Goal: Task Accomplishment & Management: Use online tool/utility

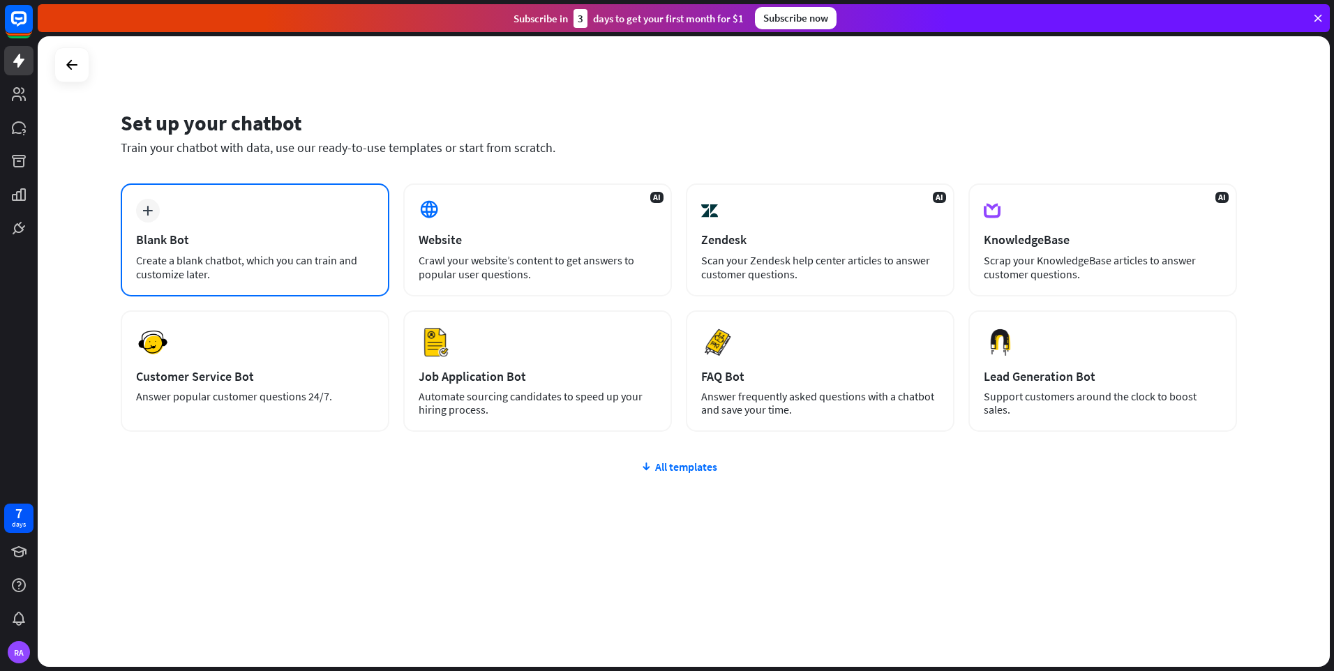
click at [301, 239] on div "Blank Bot" at bounding box center [255, 240] width 238 height 16
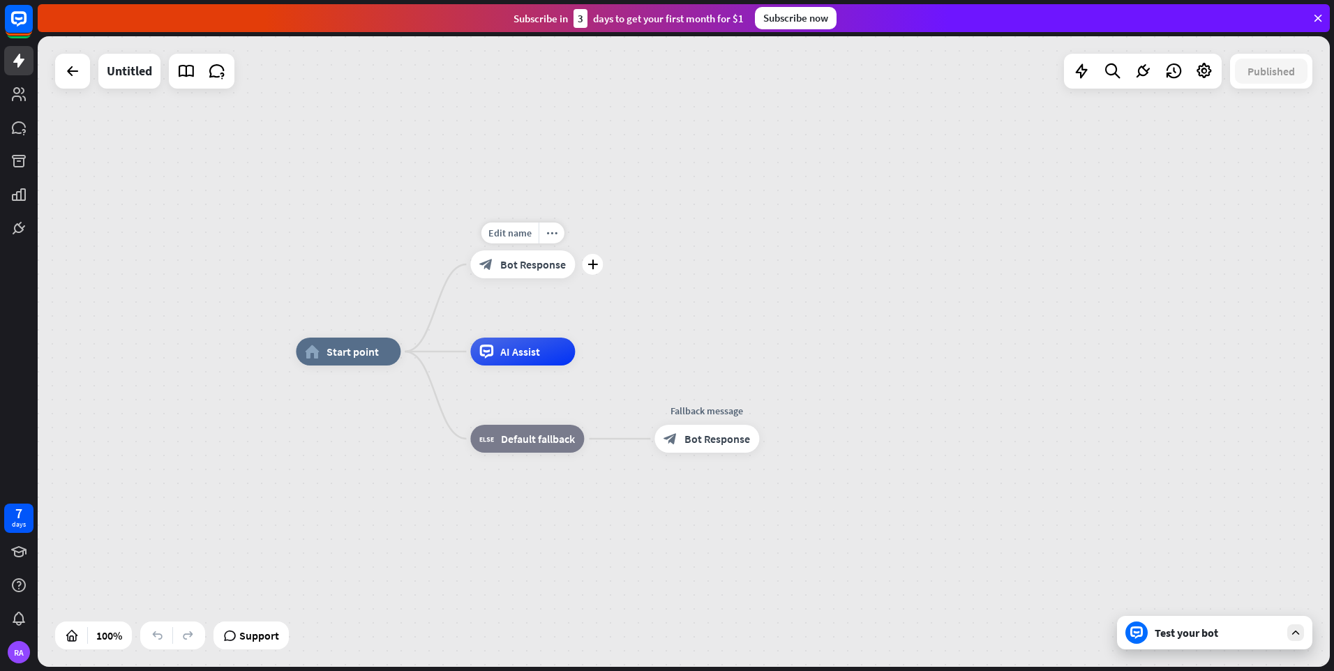
click at [493, 267] on icon "block_bot_response" at bounding box center [486, 265] width 14 height 14
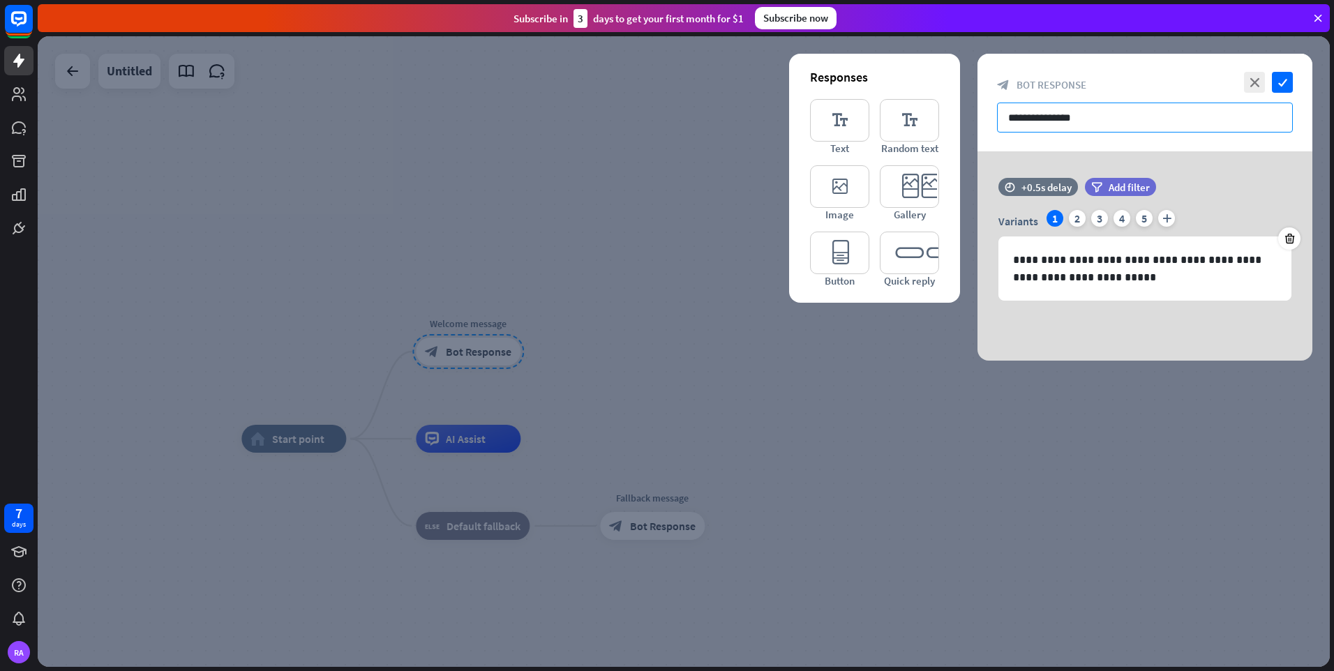
click at [1156, 120] on input "**********" at bounding box center [1145, 118] width 296 height 30
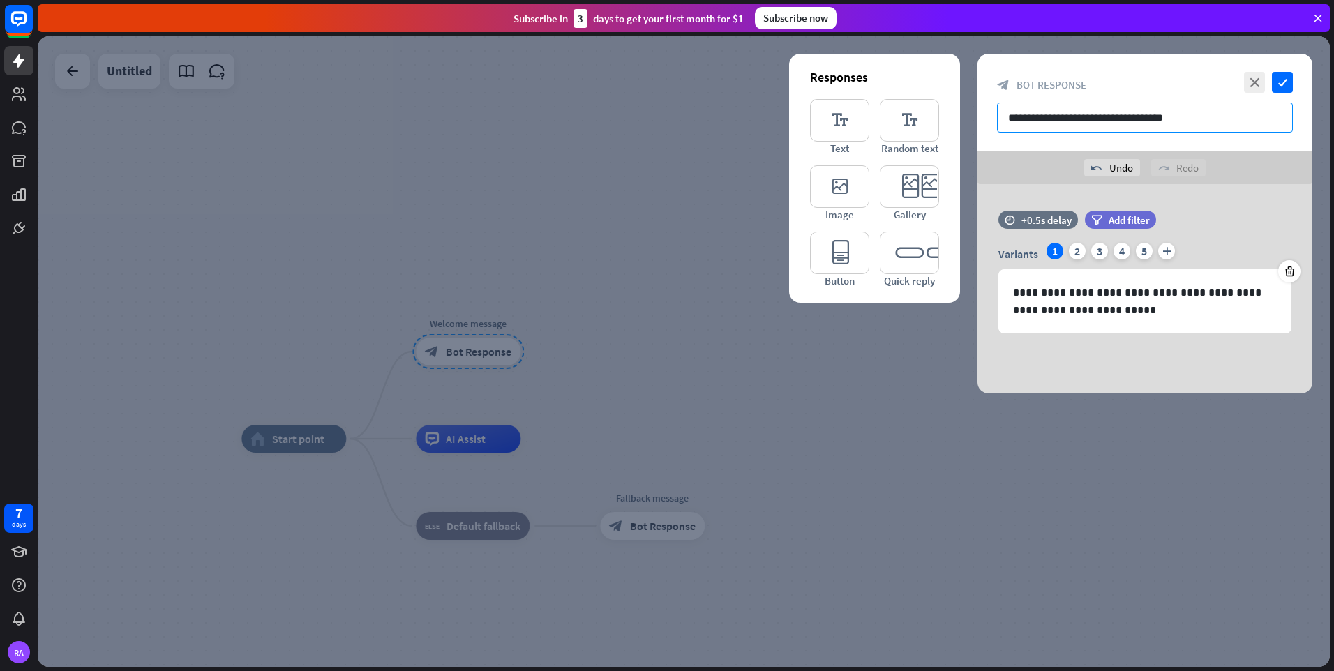
type input "**********"
click at [1284, 73] on icon "check" at bounding box center [1282, 82] width 21 height 21
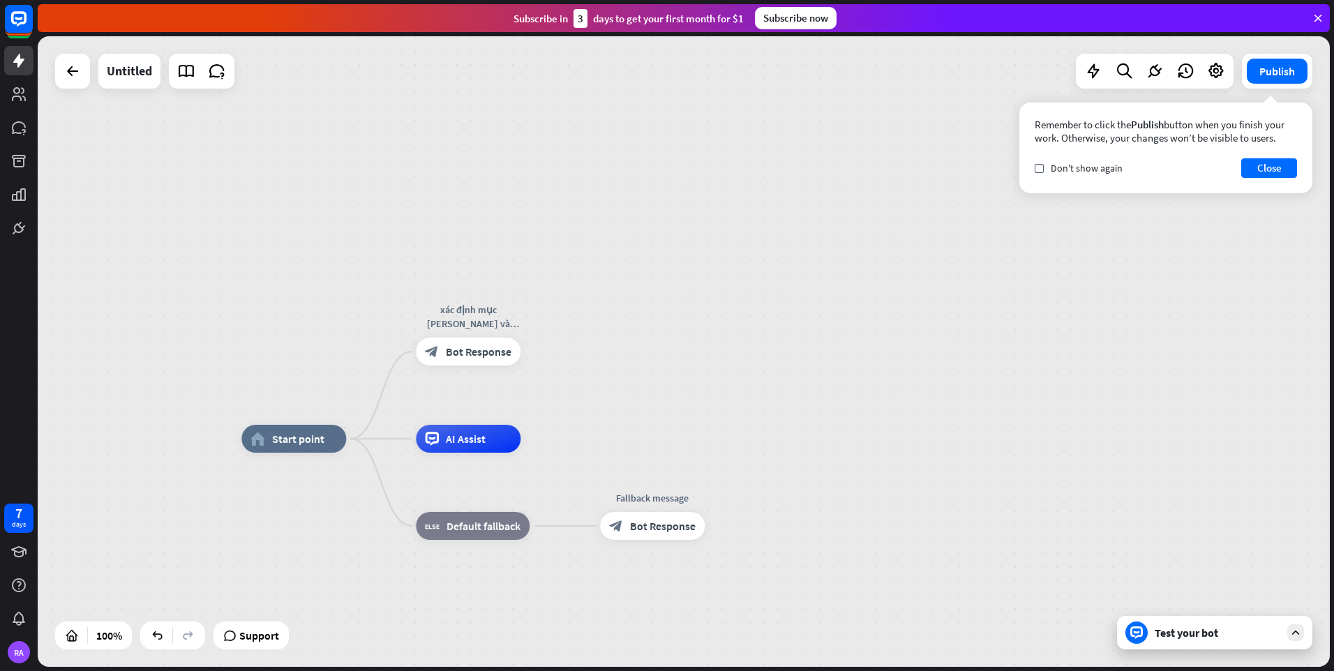
click at [1185, 638] on div "Test your bot" at bounding box center [1218, 633] width 126 height 14
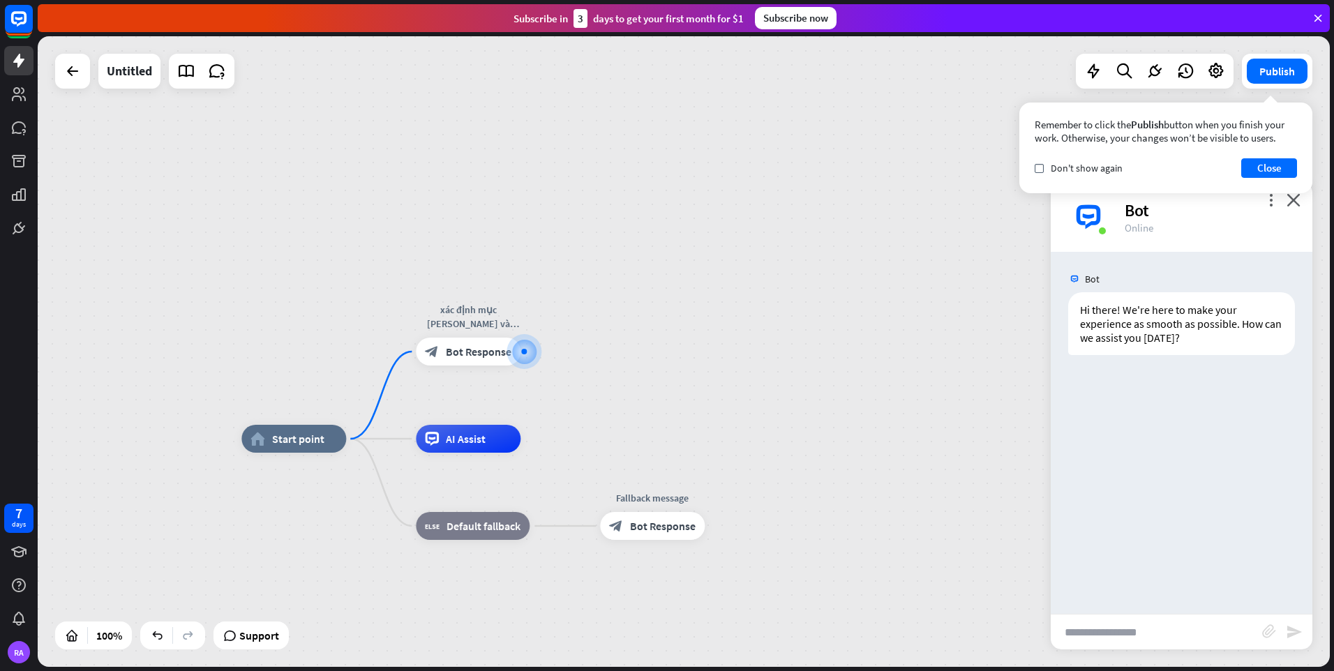
click at [1107, 632] on input "text" at bounding box center [1156, 632] width 211 height 35
type input "**********"
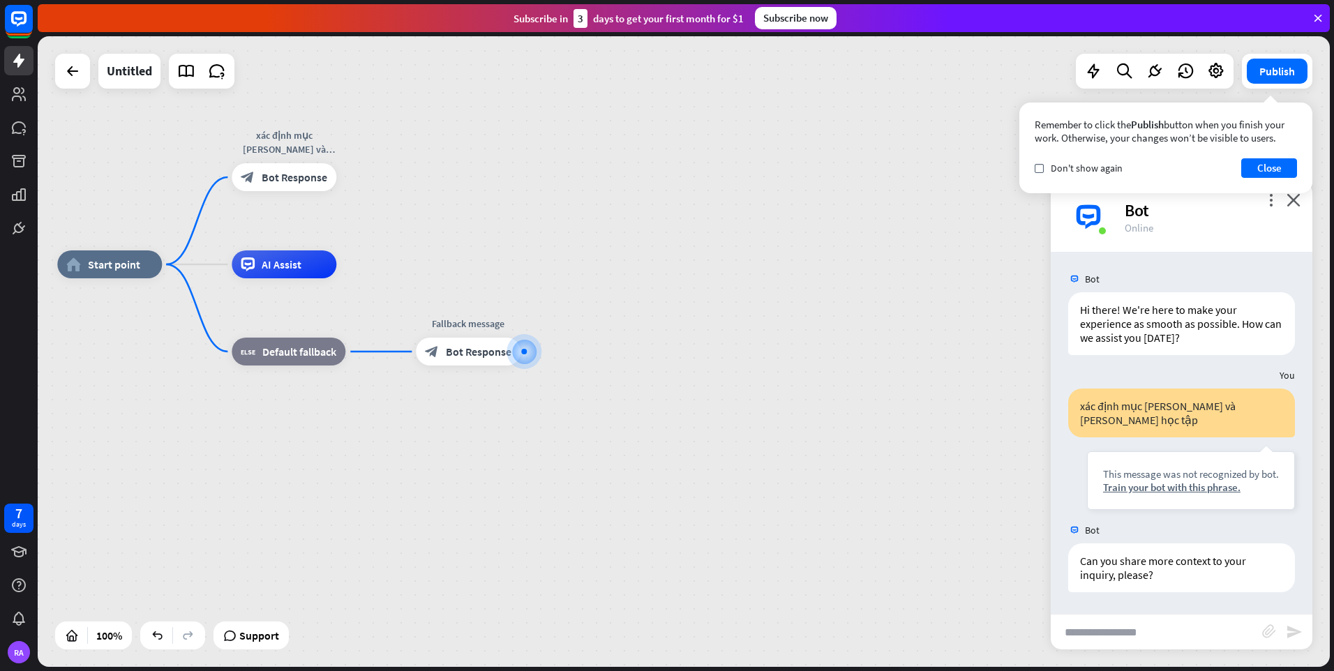
drag, startPoint x: 1258, startPoint y: 479, endPoint x: 1069, endPoint y: 449, distance: 190.9
click at [1069, 449] on div "xác định mục [PERSON_NAME] và [PERSON_NAME] học tập This message was not recogn…" at bounding box center [1182, 453] width 262 height 128
copy div "This message was not recognized by bot. Train your bot with this phrase."
click at [1179, 627] on input "text" at bounding box center [1156, 632] width 211 height 35
type input "**********"
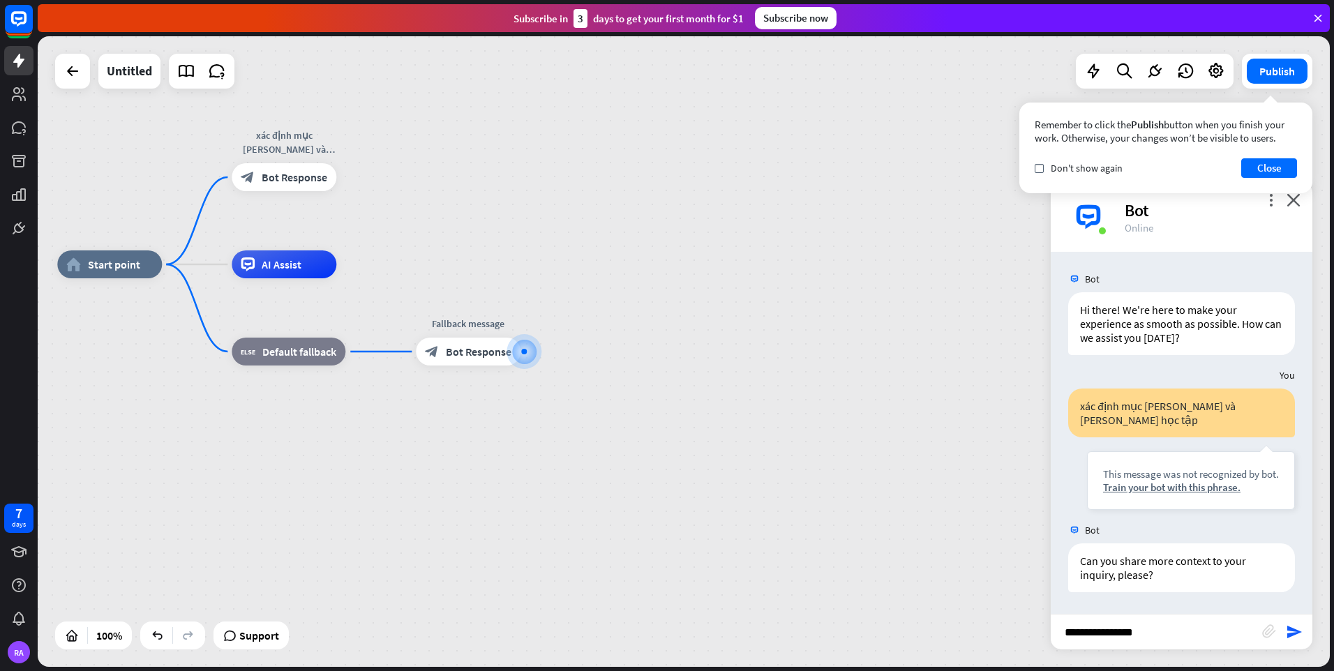
type input "**********"
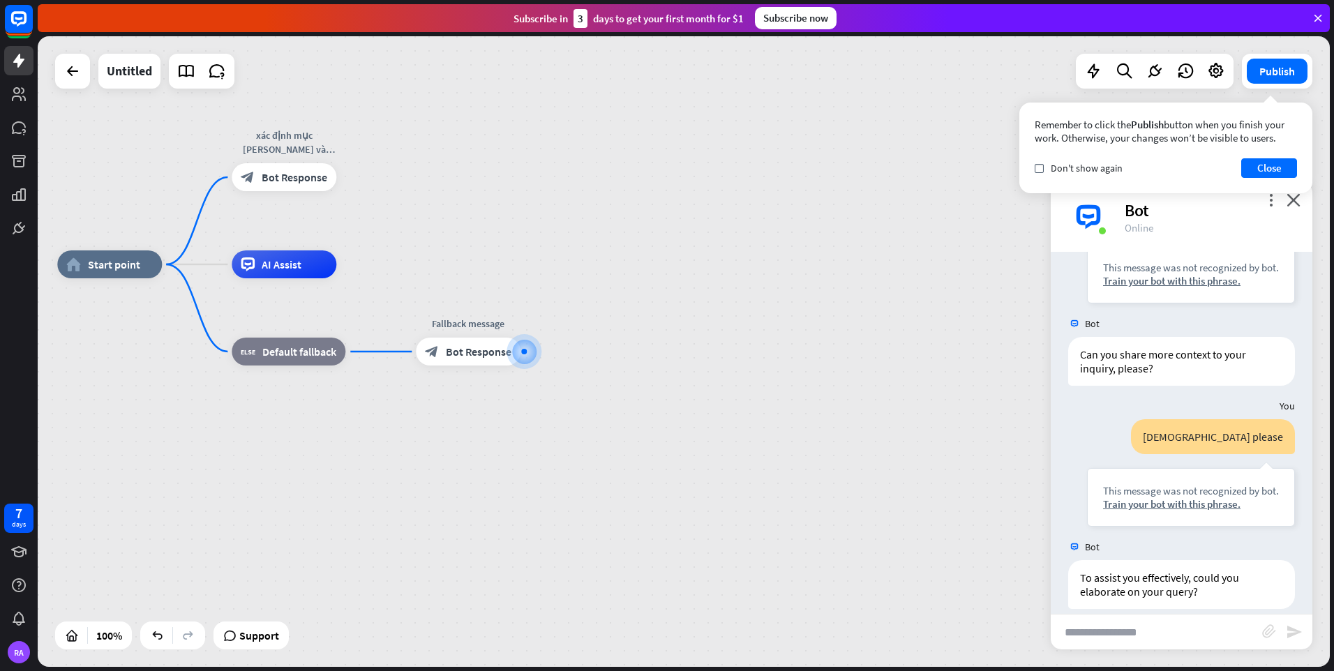
scroll to position [209, 0]
click at [70, 73] on icon at bounding box center [72, 71] width 17 height 17
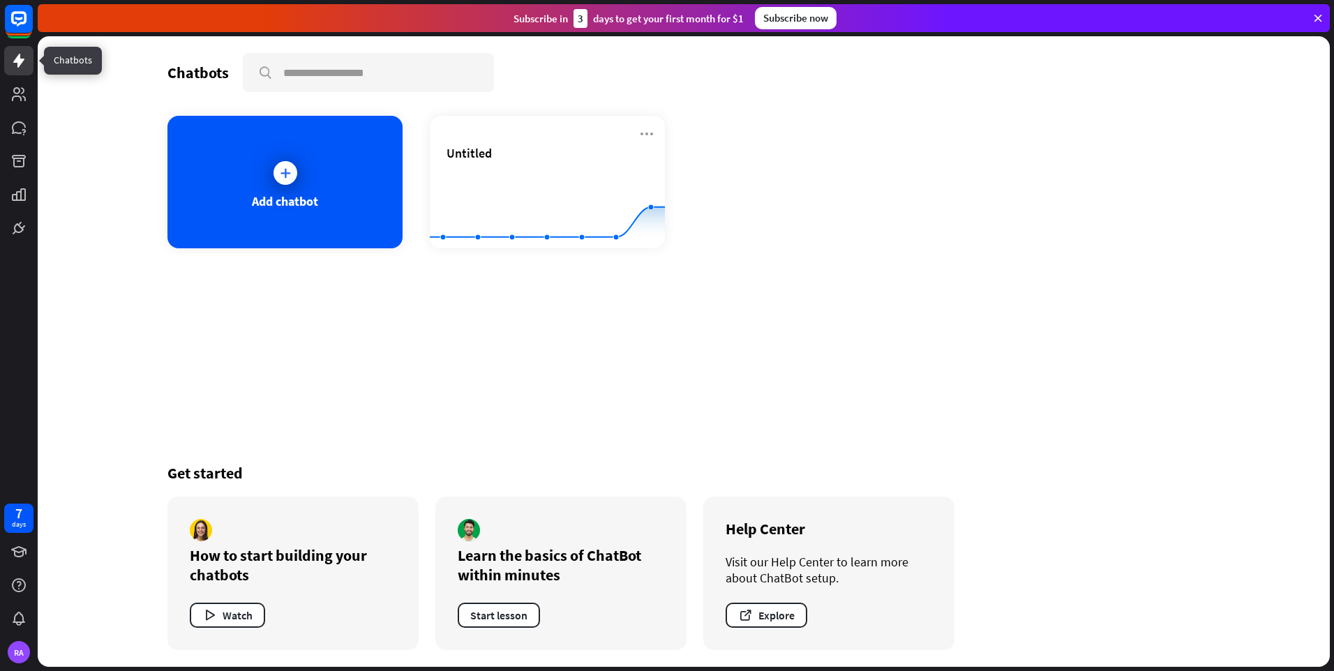
click at [16, 39] on div at bounding box center [18, 23] width 29 height 38
click at [22, 55] on icon at bounding box center [18, 60] width 17 height 17
click at [328, 190] on div "Add chatbot" at bounding box center [284, 182] width 235 height 133
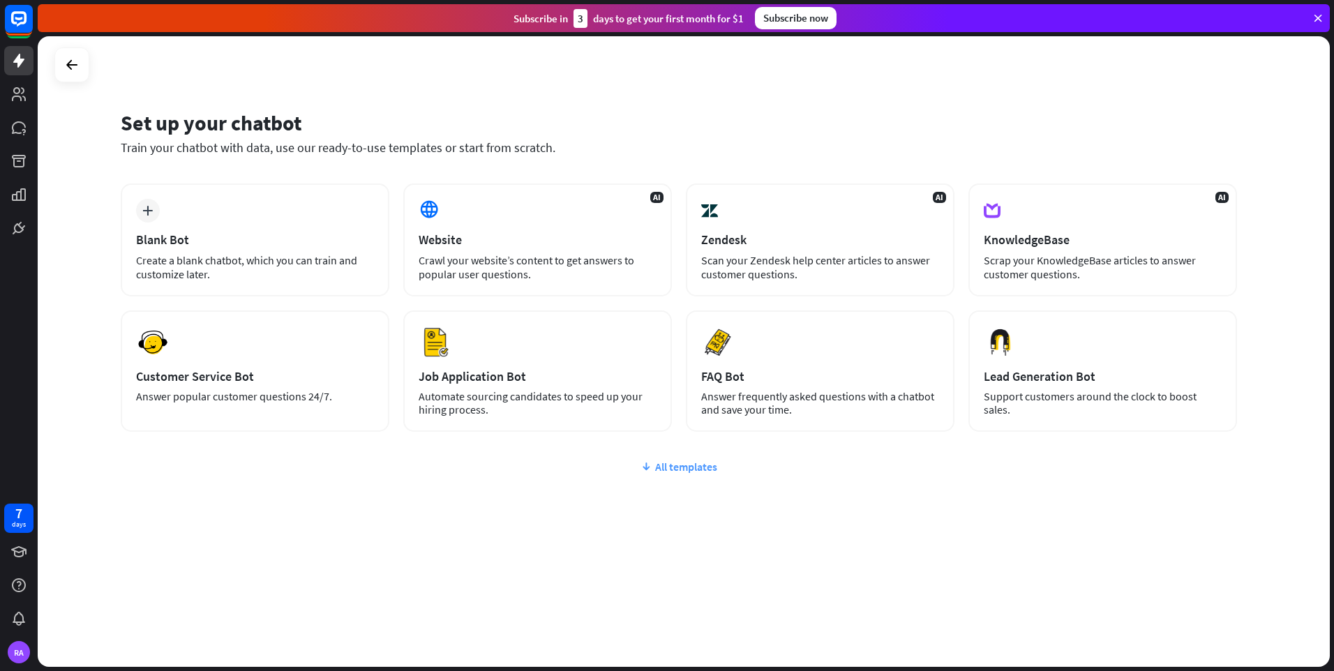
click at [694, 463] on div "All templates" at bounding box center [679, 467] width 1117 height 14
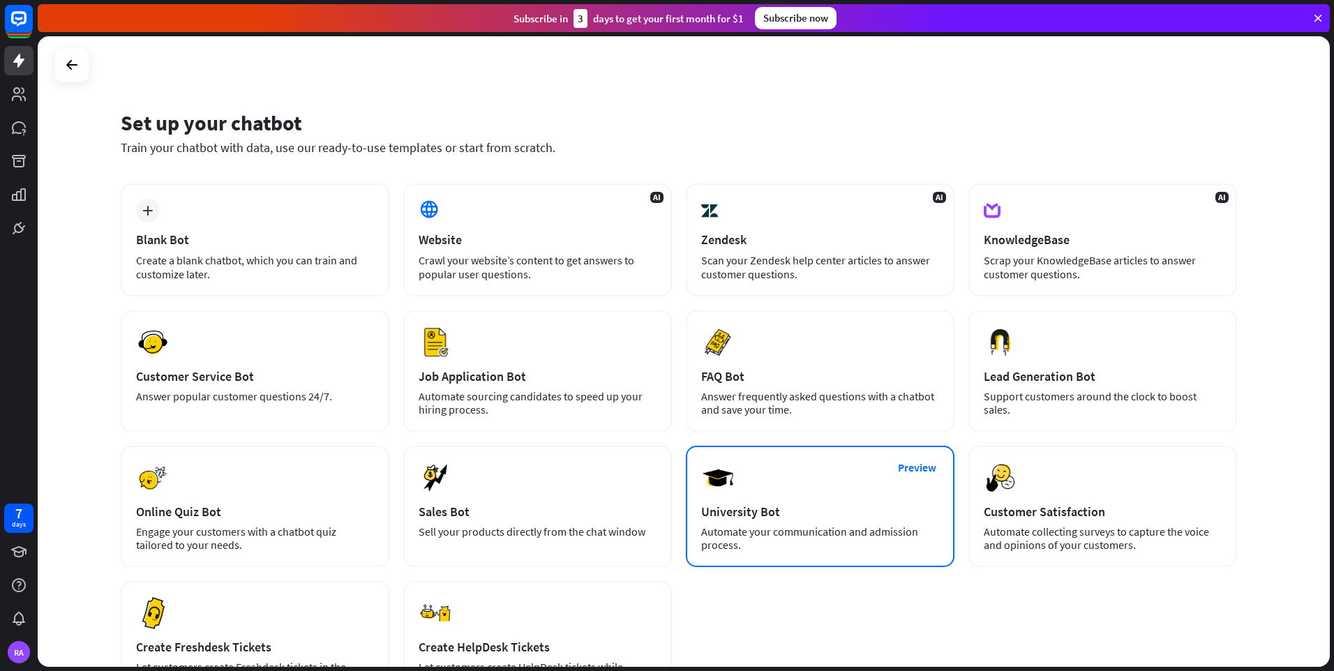
click at [784, 511] on div "University Bot" at bounding box center [820, 512] width 238 height 16
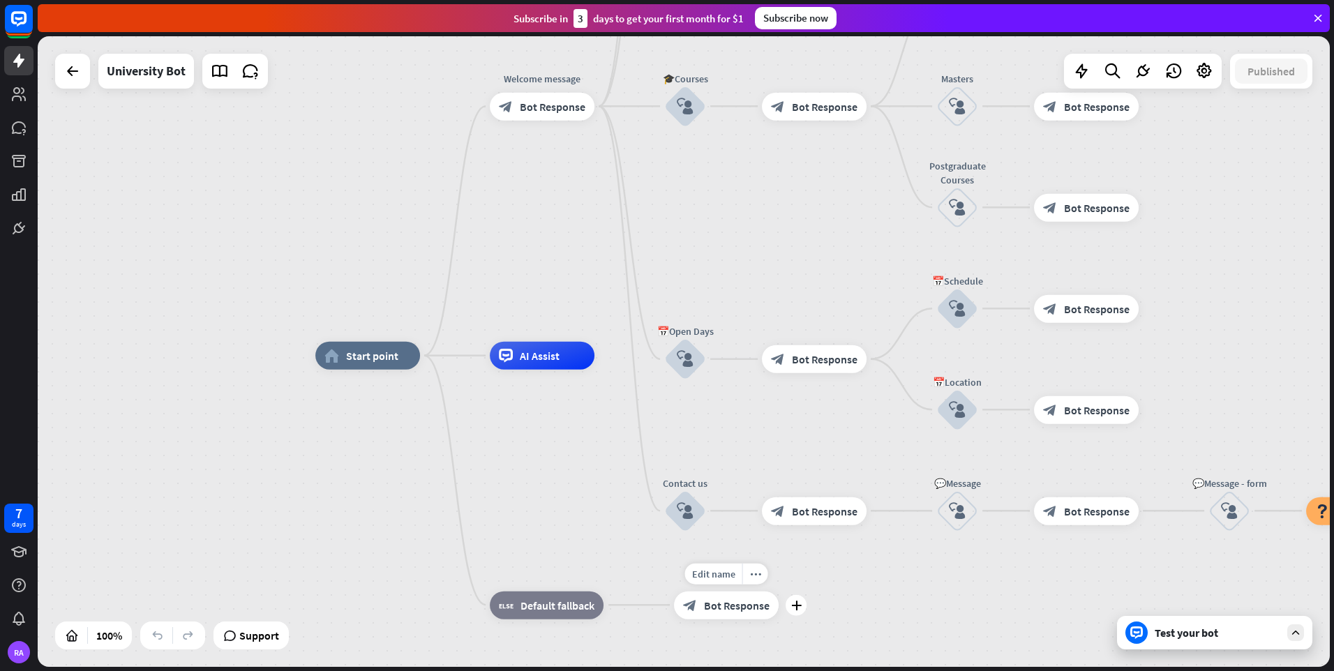
click at [731, 612] on span "Bot Response" at bounding box center [737, 605] width 66 height 14
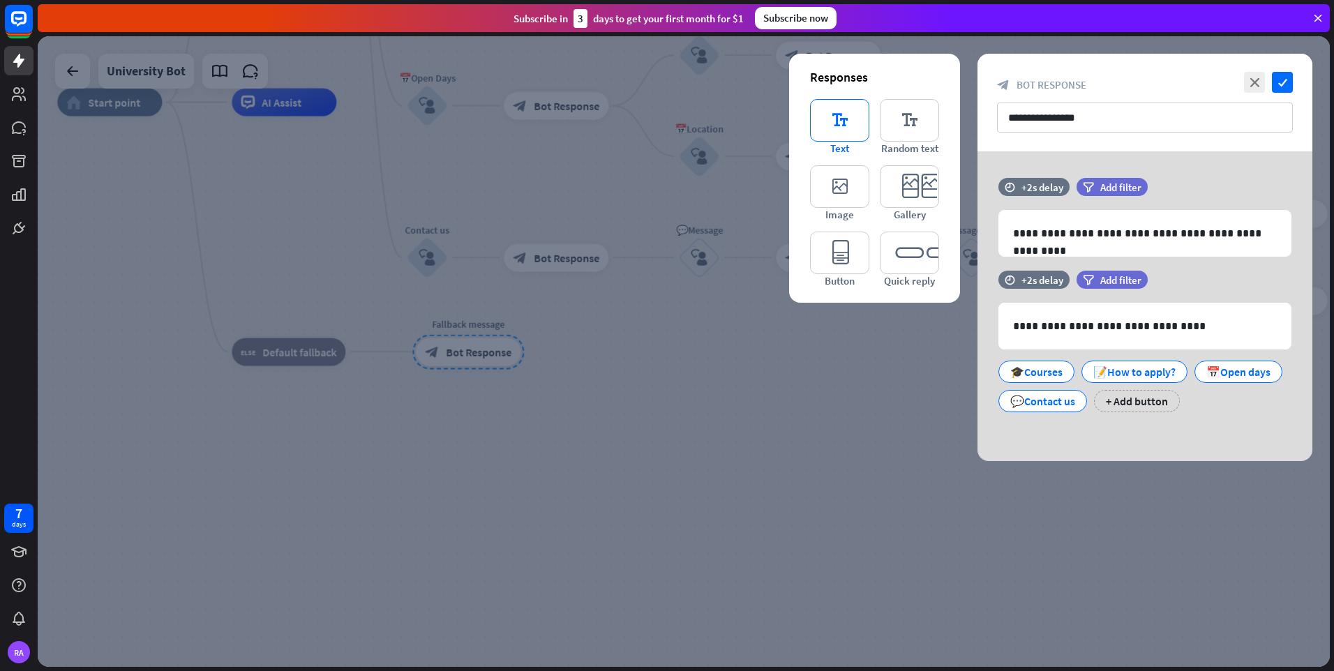
click at [828, 117] on icon "editor_text" at bounding box center [839, 120] width 59 height 43
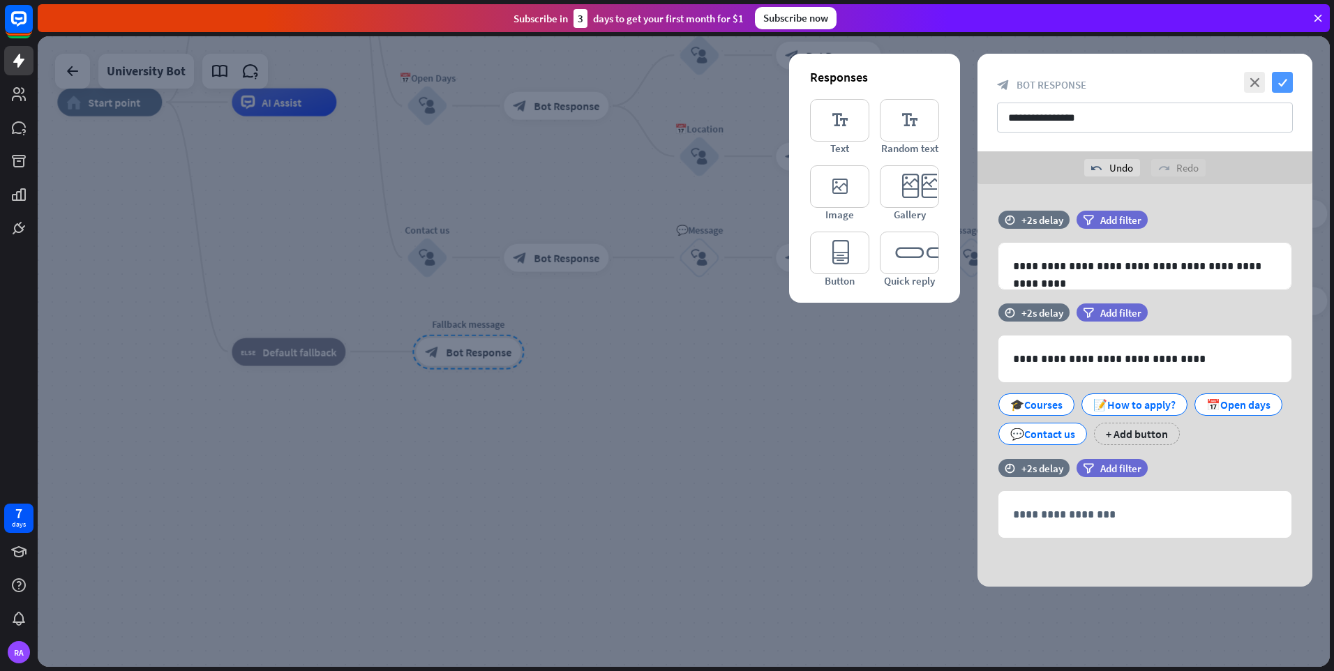
click at [1280, 91] on icon "check" at bounding box center [1282, 82] width 21 height 21
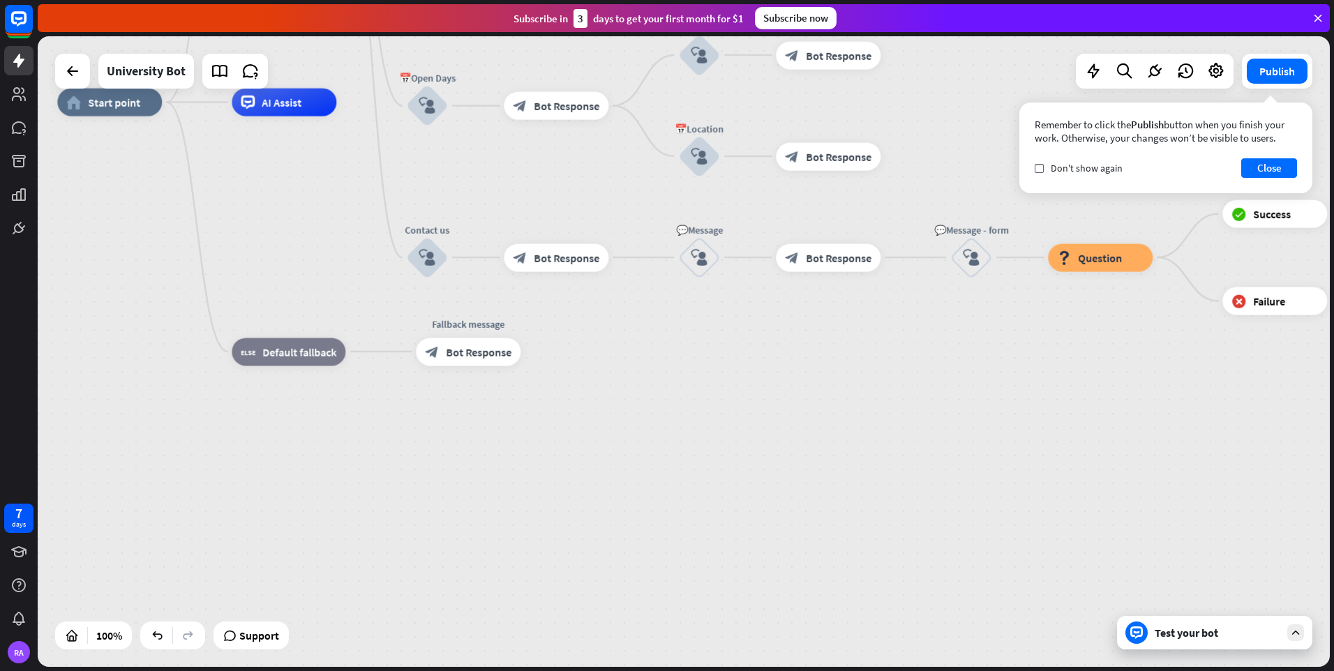
click at [1181, 629] on div "Test your bot" at bounding box center [1218, 633] width 126 height 14
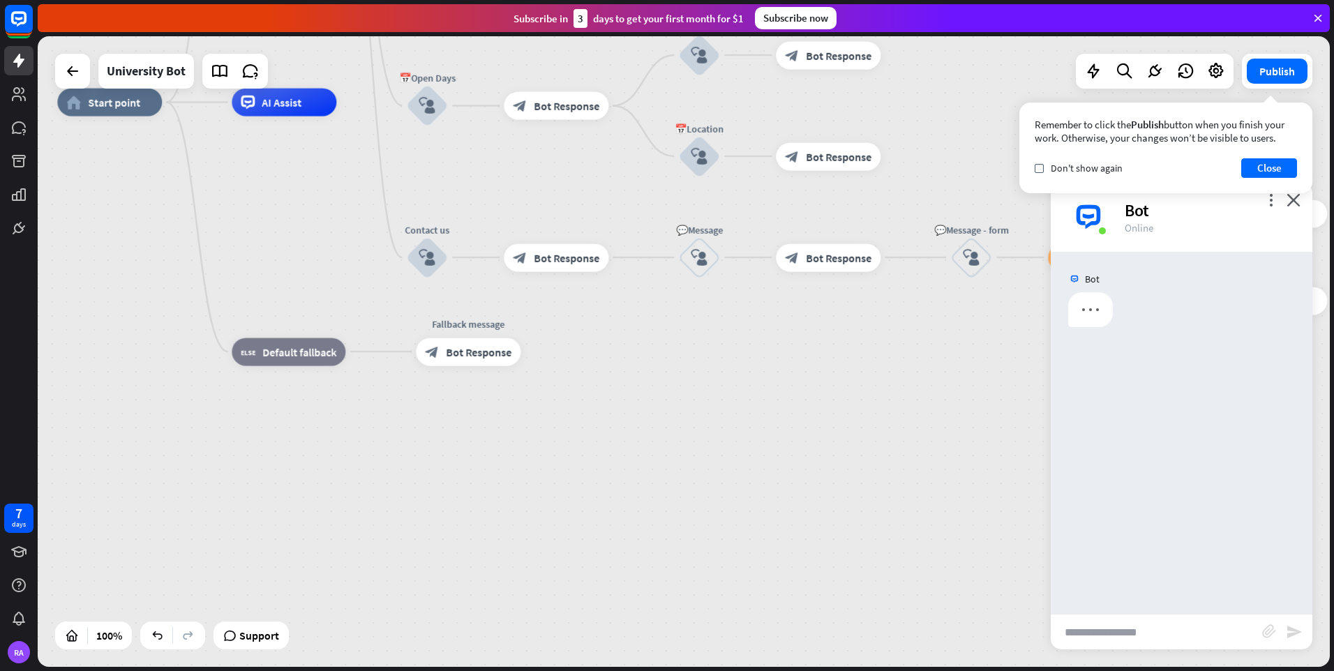
click at [743, 462] on div "home_2 Start point Welcome message block_bot_response Bot Response ✨Main menu b…" at bounding box center [703, 418] width 1292 height 631
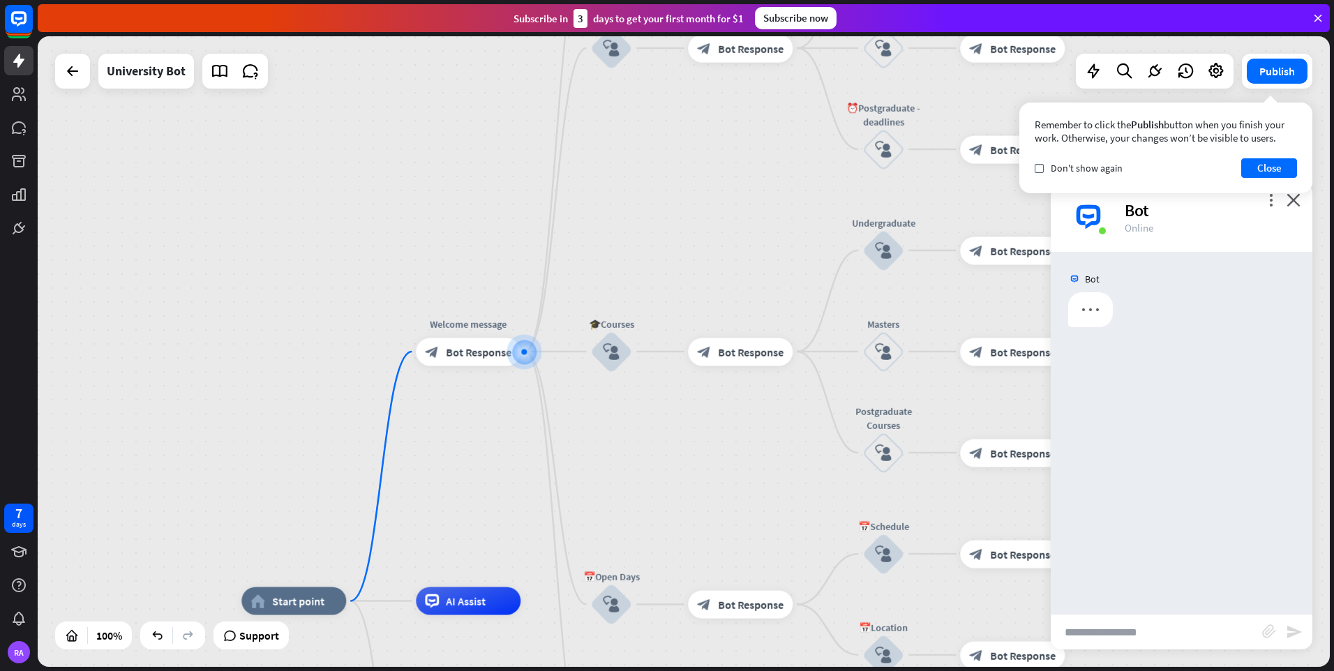
click at [1183, 635] on input "text" at bounding box center [1156, 632] width 211 height 35
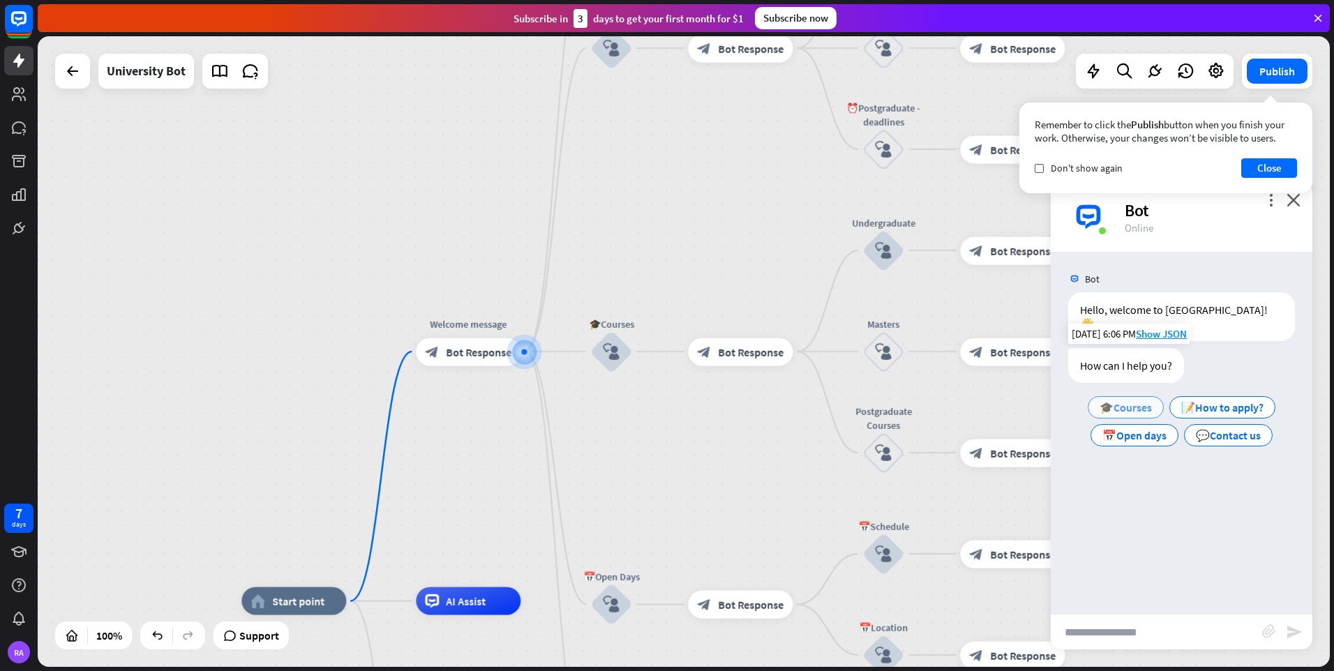
click at [1105, 401] on span "🎓Courses" at bounding box center [1126, 408] width 52 height 14
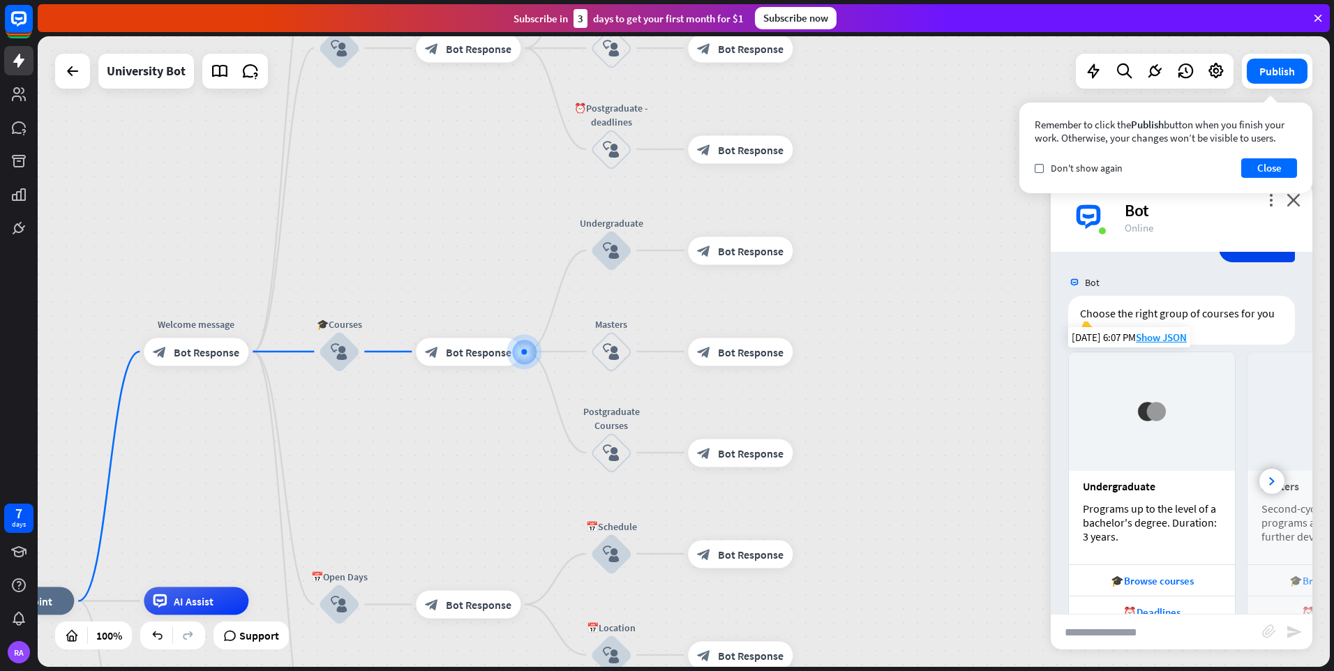
scroll to position [255, 0]
